Goal: Use online tool/utility: Use online tool/utility

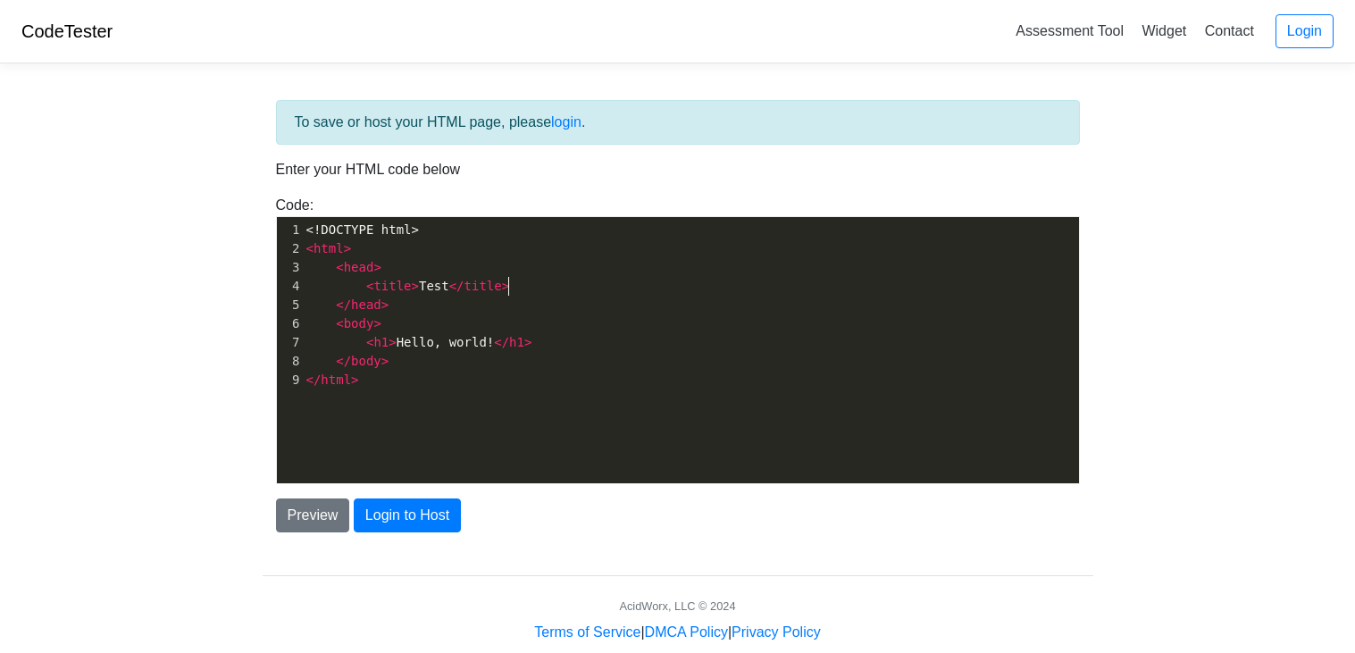
click at [641, 281] on pre "< title > Test </ title >" at bounding box center [691, 286] width 776 height 19
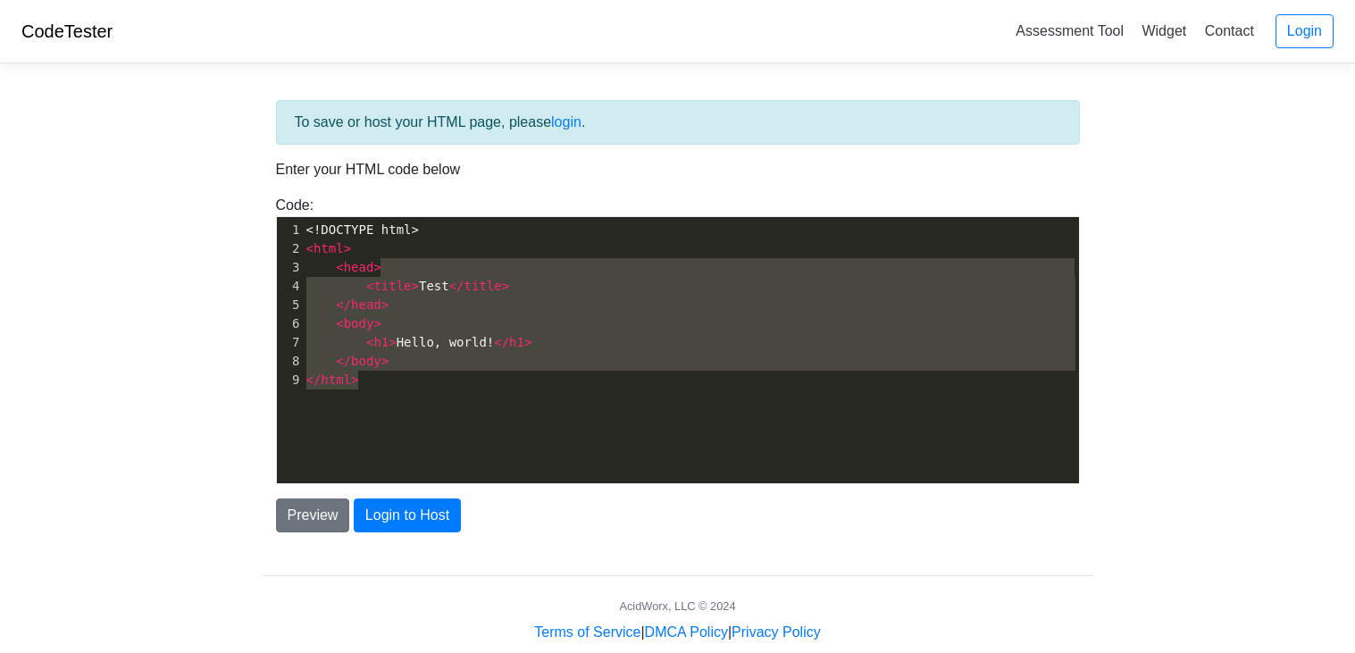
type textarea "<head> <title>Test</title> </head> <body> <h1>Hello, world!</h1> </body> </html>"
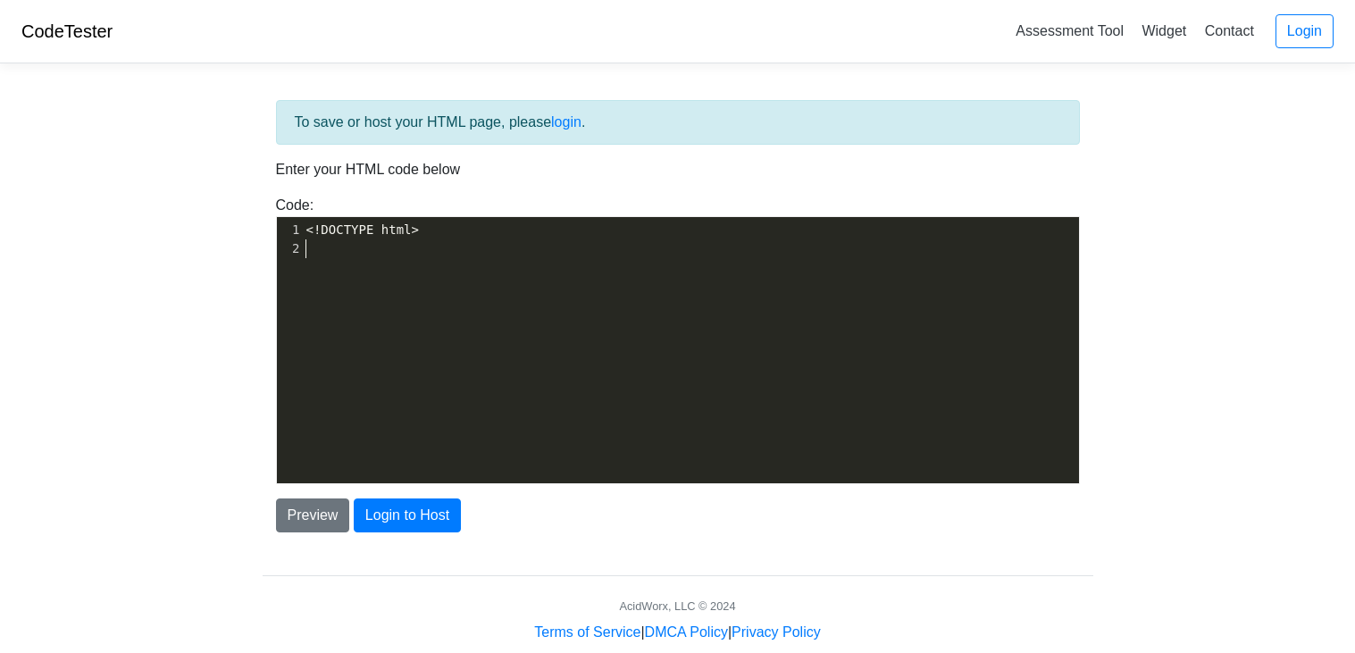
scroll to position [2855, 0]
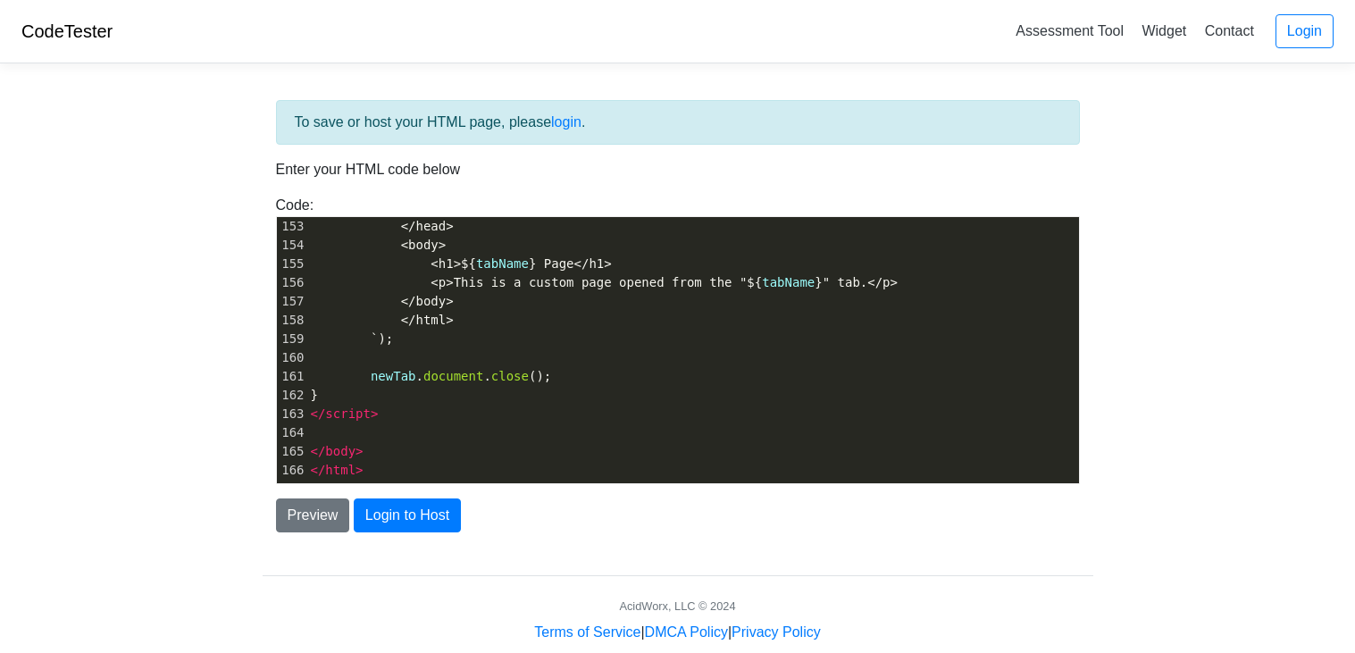
click at [534, 545] on div "To save or host your HTML page, please login . Enter your HTML code below Code:…" at bounding box center [678, 361] width 858 height 566
click at [293, 517] on button "Preview" at bounding box center [313, 516] width 74 height 34
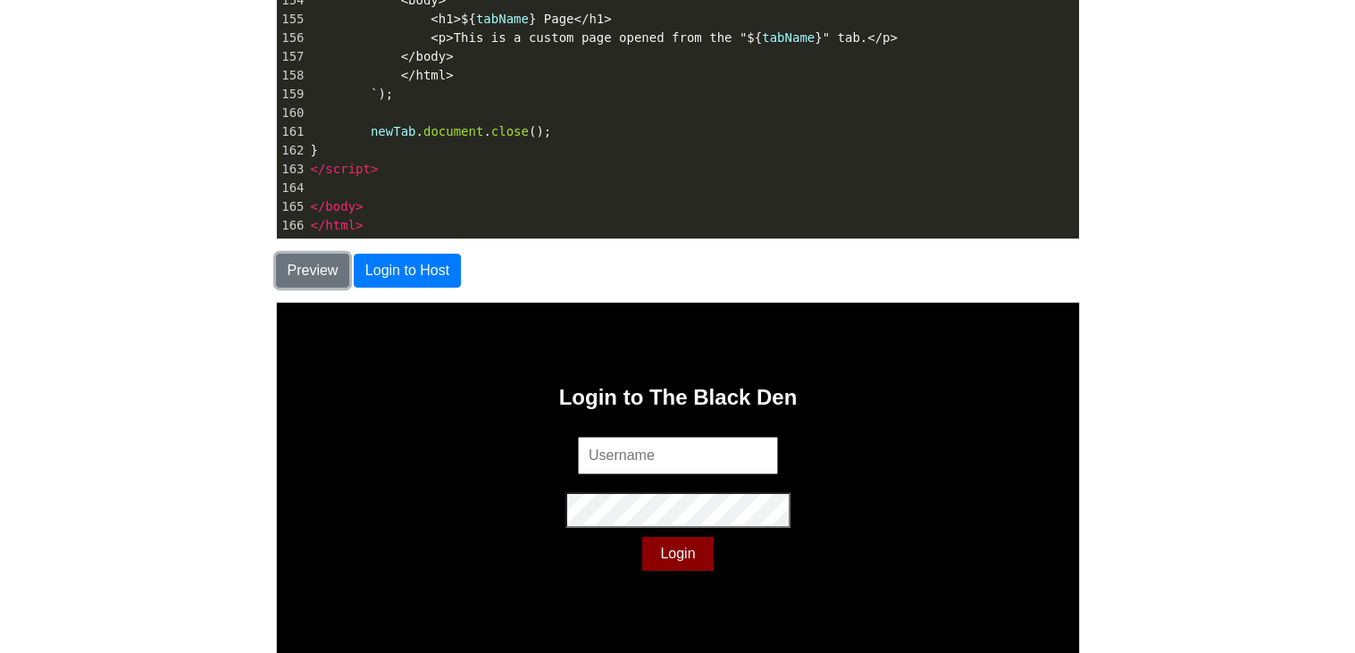
scroll to position [256, 0]
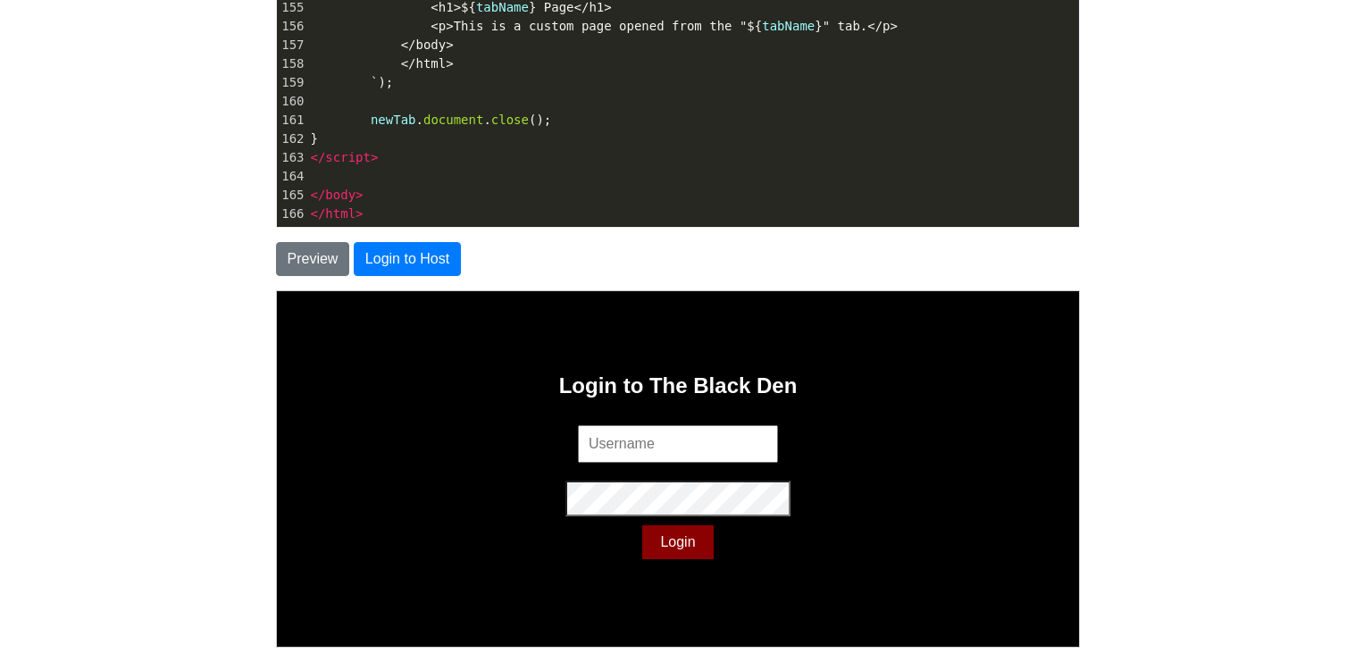
click at [624, 438] on input "text" at bounding box center [676, 443] width 200 height 38
type input "user123"
click at [677, 538] on button "Login" at bounding box center [676, 541] width 71 height 34
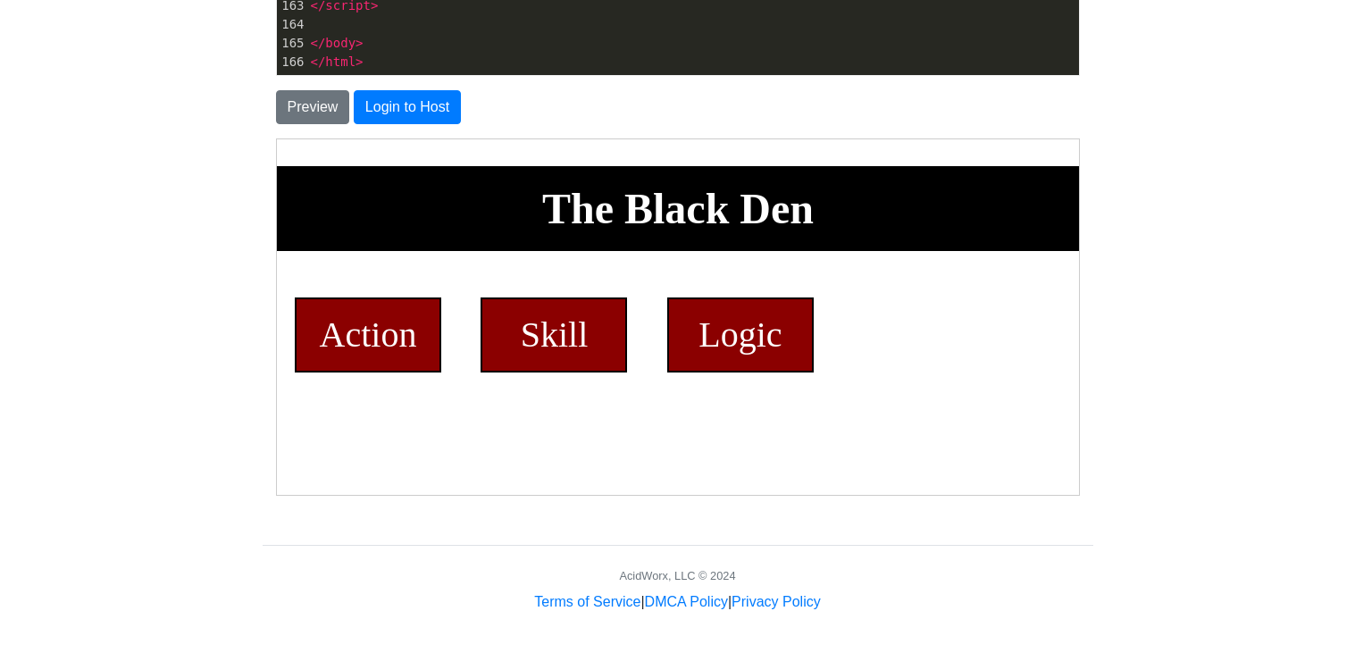
scroll to position [411, 0]
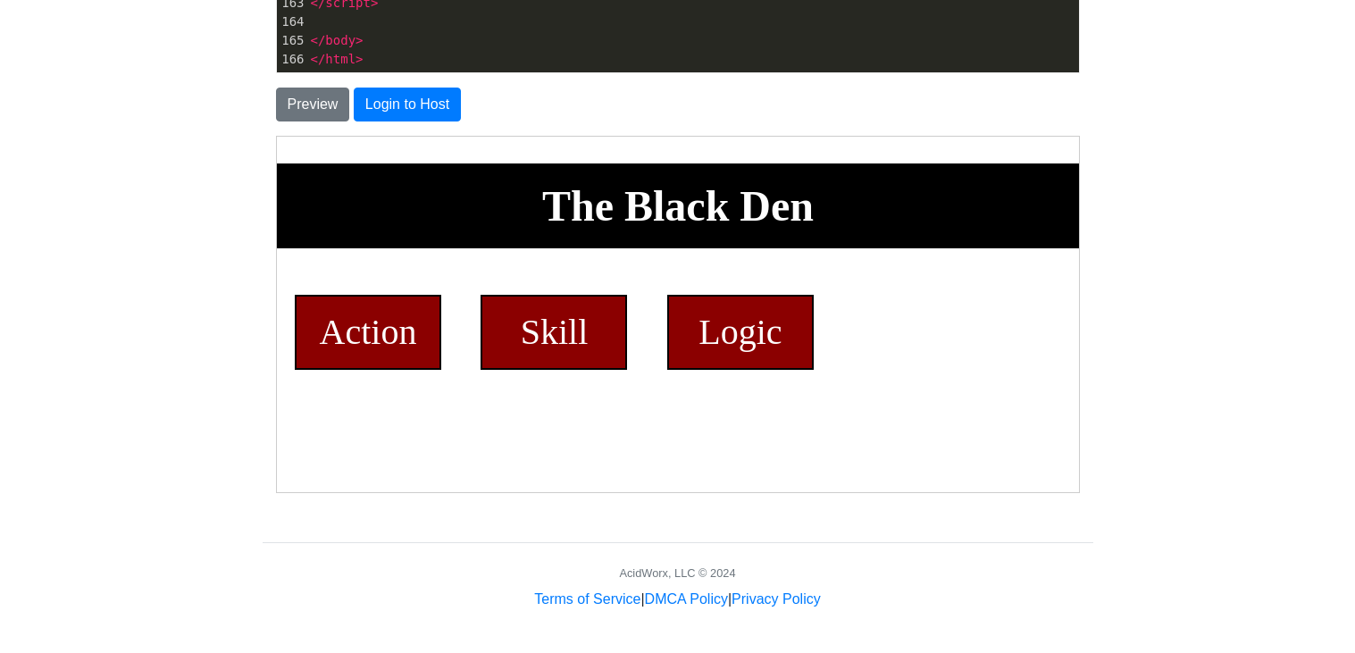
click at [700, 369] on div "Logic" at bounding box center [739, 331] width 147 height 75
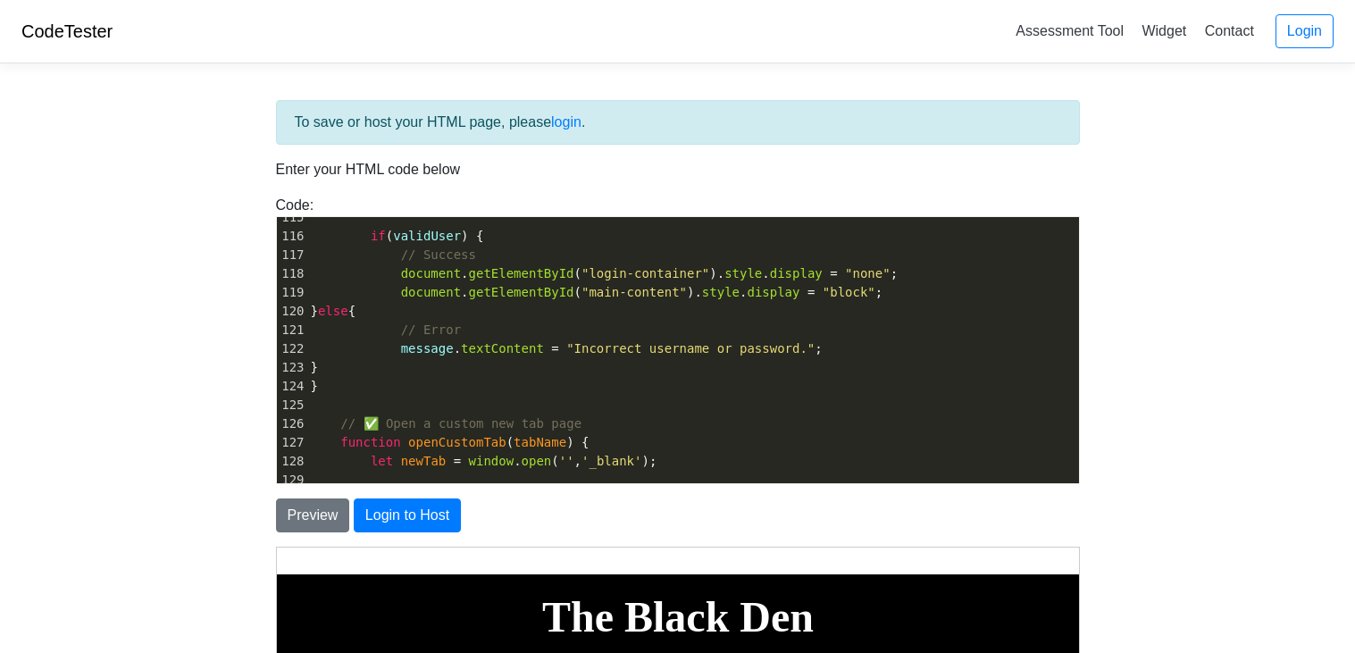
scroll to position [0, 0]
